Goal: Use online tool/utility: Utilize a website feature to perform a specific function

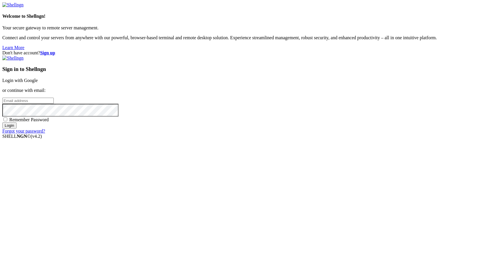
click at [38, 83] on link "Login with Google" at bounding box center [19, 80] width 35 height 5
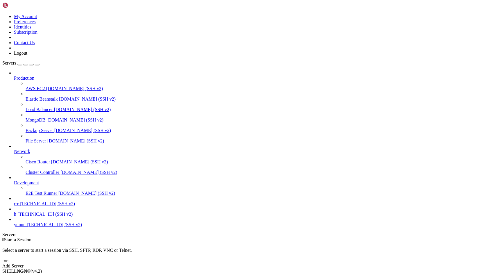
click at [45, 206] on link "rrr [TECHNICAL_ID] (SSH v2)" at bounding box center [250, 203] width 472 height 5
click at [40, 216] on span "[TECHNICAL_ID] (SSH v2)" at bounding box center [44, 214] width 55 height 5
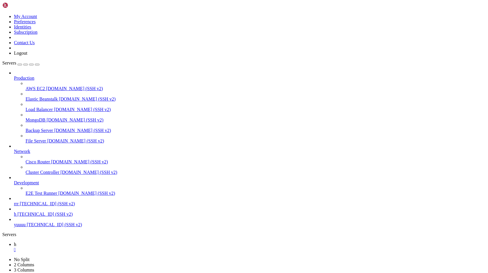
click at [46, 227] on link "yuuuu [TECHNICAL_ID] (SSH v2)" at bounding box center [250, 224] width 472 height 5
click at [89, 242] on link "h " at bounding box center [250, 247] width 472 height 10
click at [89, 247] on div "" at bounding box center [250, 249] width 472 height 5
